Goal: Task Accomplishment & Management: Complete application form

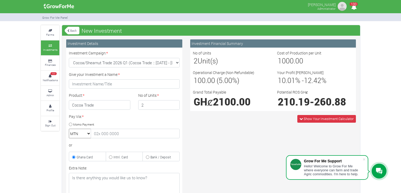
select select "54"
click at [175, 106] on input "1" at bounding box center [159, 105] width 42 height 10
click at [175, 103] on input "2" at bounding box center [159, 105] width 42 height 10
click at [175, 103] on input "4" at bounding box center [159, 105] width 42 height 10
click at [175, 103] on input "5" at bounding box center [159, 105] width 42 height 10
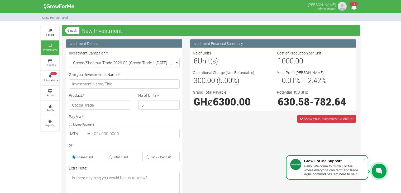
click at [175, 103] on input "6" at bounding box center [159, 105] width 42 height 10
click at [175, 107] on input "5" at bounding box center [159, 105] width 42 height 10
click at [175, 106] on input "4" at bounding box center [159, 105] width 42 height 10
click at [175, 106] on input "3" at bounding box center [159, 105] width 42 height 10
click at [175, 106] on input "2" at bounding box center [159, 105] width 42 height 10
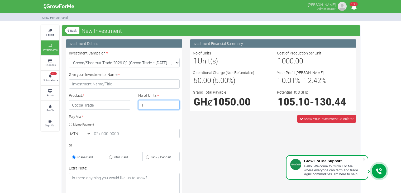
click at [175, 106] on input "1" at bounding box center [159, 105] width 42 height 10
click at [175, 104] on input "2" at bounding box center [159, 105] width 42 height 10
click at [175, 104] on input "4" at bounding box center [159, 105] width 42 height 10
type input "5"
click at [175, 104] on input "5" at bounding box center [159, 105] width 42 height 10
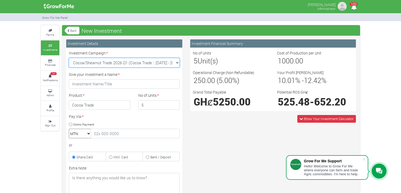
click at [176, 63] on select "Maize Trade 2026 Q1 (Maize Trade :: [DATE] - [DATE]) Cocoa/Shearnut Trade 2026 …" at bounding box center [124, 63] width 111 height 10
select select "52"
click at [69, 58] on select "Maize Trade 2026 Q1 (Maize Trade :: [DATE] - [DATE]) Cocoa/Shearnut Trade 2026 …" at bounding box center [124, 63] width 111 height 10
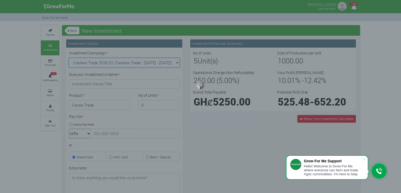
type input "1"
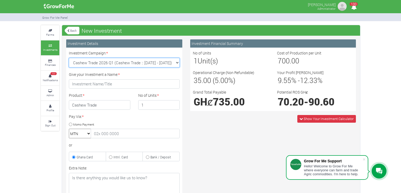
click at [176, 62] on select "Maize Trade 2026 Q1 (Maize Trade :: [DATE] - [DATE]) Cocoa/Shearnut Trade 2026 …" at bounding box center [124, 63] width 111 height 10
select select "54"
click at [69, 58] on select "Maize Trade 2026 Q1 (Maize Trade :: [DATE] - [DATE]) Cocoa/Shearnut Trade 2026 …" at bounding box center [124, 63] width 111 height 10
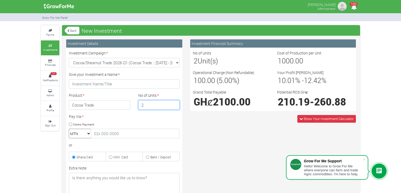
click at [175, 103] on input "2" at bounding box center [159, 105] width 42 height 10
click at [175, 103] on input "3" at bounding box center [159, 105] width 42 height 10
click at [175, 103] on input "4" at bounding box center [159, 105] width 42 height 10
click at [175, 103] on input "5" at bounding box center [159, 105] width 42 height 10
click at [175, 103] on input "6" at bounding box center [159, 105] width 42 height 10
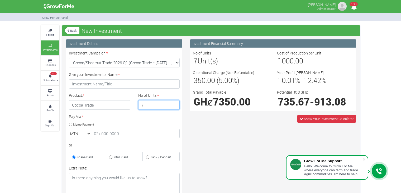
click at [175, 103] on input "7" at bounding box center [159, 105] width 42 height 10
click at [175, 103] on input "8" at bounding box center [159, 105] width 42 height 10
click at [175, 103] on input "9" at bounding box center [159, 105] width 42 height 10
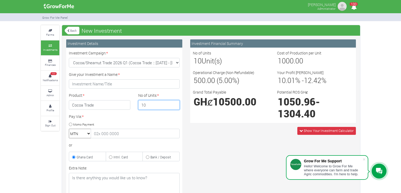
click at [175, 103] on input "10" at bounding box center [159, 105] width 42 height 10
click at [175, 103] on input "11" at bounding box center [159, 105] width 42 height 10
click at [175, 103] on input "12" at bounding box center [159, 105] width 42 height 10
click at [175, 103] on input "13" at bounding box center [159, 105] width 42 height 10
click at [175, 103] on input "14" at bounding box center [159, 105] width 42 height 10
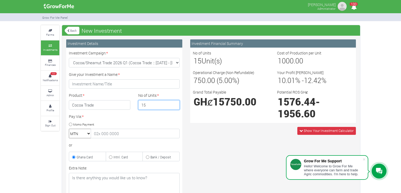
click at [175, 103] on input "15" at bounding box center [159, 105] width 42 height 10
click at [175, 103] on input "16" at bounding box center [159, 105] width 42 height 10
click at [175, 103] on input "17" at bounding box center [159, 105] width 42 height 10
click at [175, 103] on input "18" at bounding box center [159, 105] width 42 height 10
click at [175, 103] on input "19" at bounding box center [159, 105] width 42 height 10
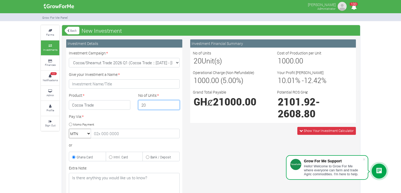
type input "20"
click at [175, 103] on input "20" at bounding box center [159, 105] width 42 height 10
click at [51, 90] on icon at bounding box center [50, 91] width 16 height 3
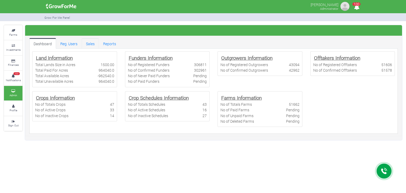
click at [94, 44] on link "Sales" at bounding box center [90, 43] width 17 height 11
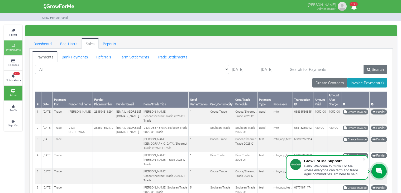
click at [13, 49] on small "Investments" at bounding box center [13, 50] width 15 height 4
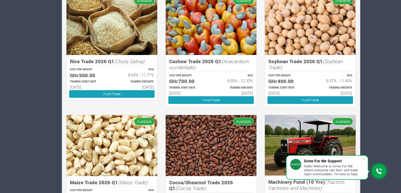
scroll to position [455, 0]
